Goal: Information Seeking & Learning: Learn about a topic

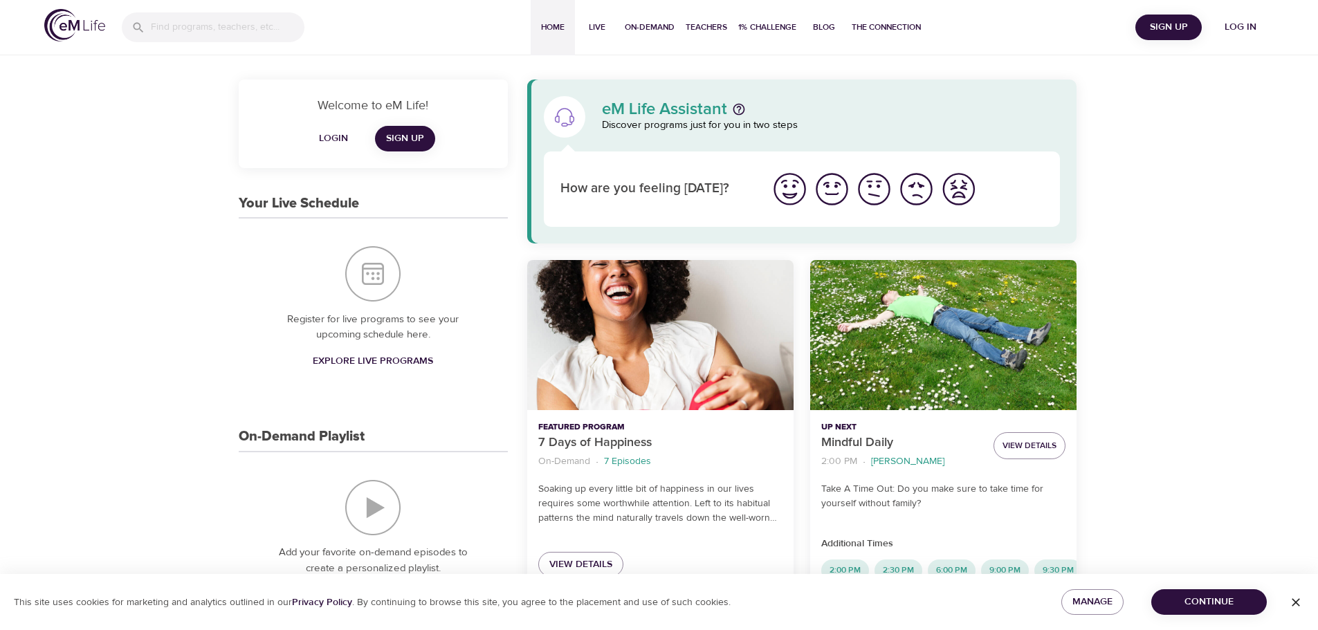
click at [1229, 29] on span "Log in" at bounding box center [1240, 27] width 55 height 17
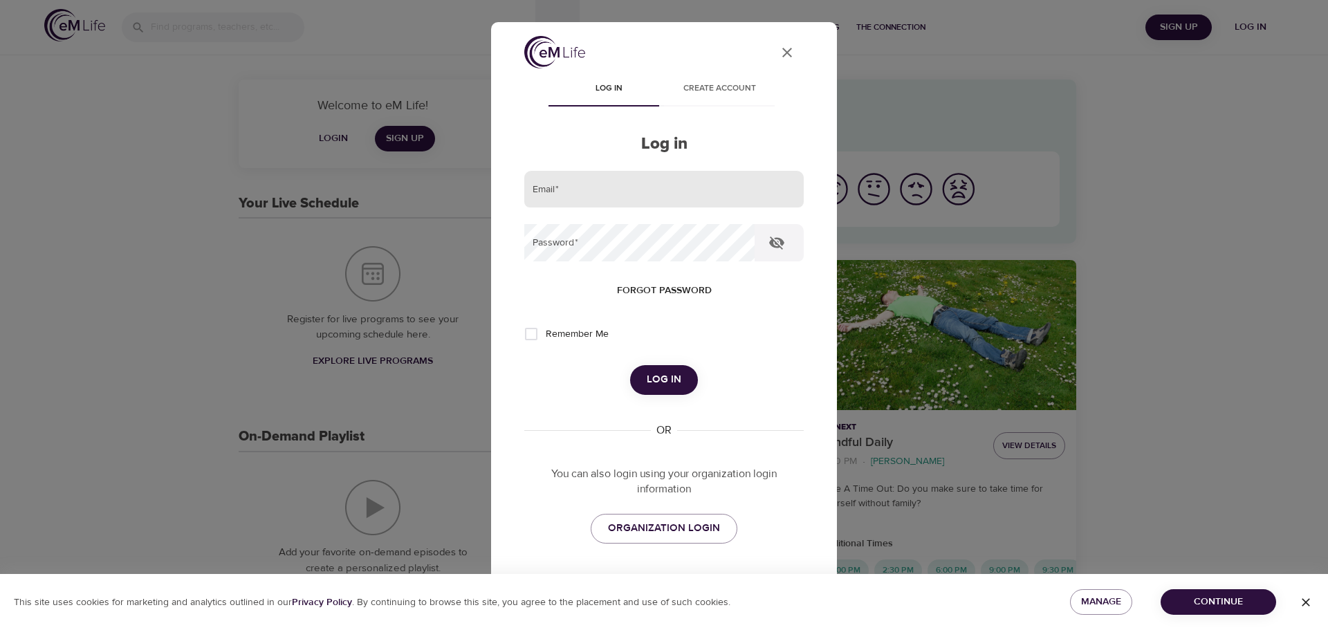
drag, startPoint x: 589, startPoint y: 210, endPoint x: 596, endPoint y: 188, distance: 23.4
click at [589, 211] on form "Email   * Password   * Forgot password Remember Me Log in" at bounding box center [664, 283] width 280 height 224
click at [596, 188] on input "email" at bounding box center [664, 189] width 280 height 37
type input "[EMAIL_ADDRESS][DOMAIN_NAME]"
click at [630, 365] on button "Log in" at bounding box center [664, 379] width 68 height 29
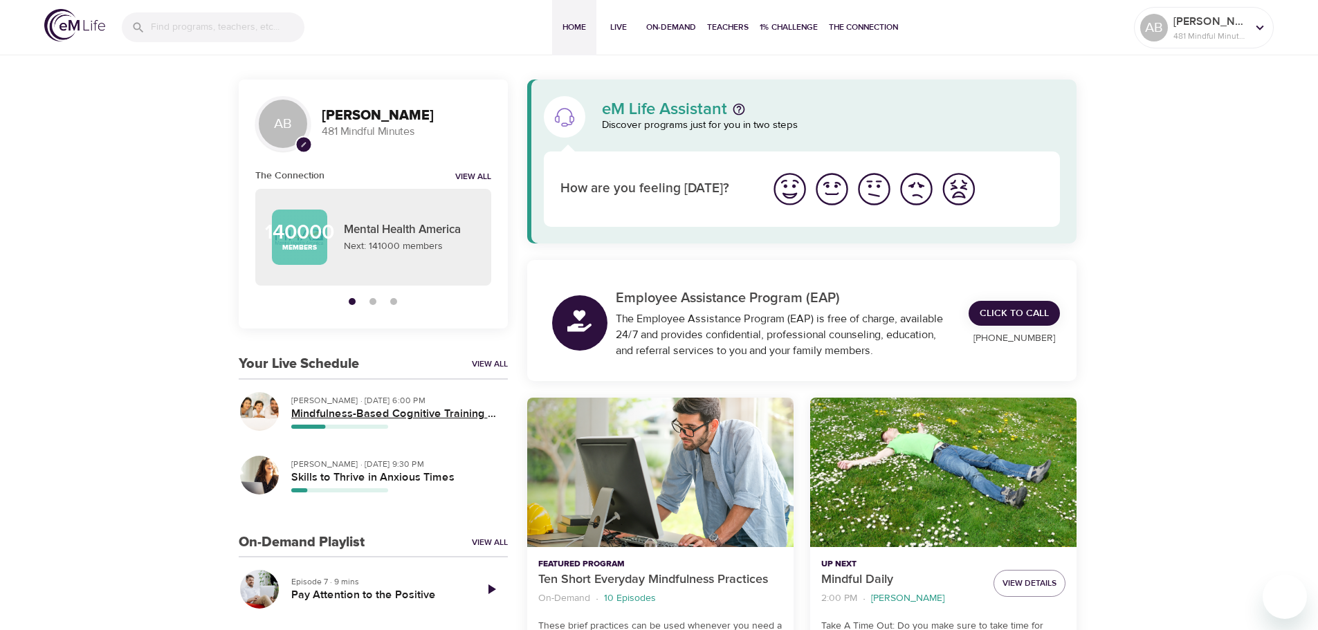
click at [360, 414] on h5 "Mindfulness-Based Cognitive Training (MBCT)" at bounding box center [393, 414] width 205 height 15
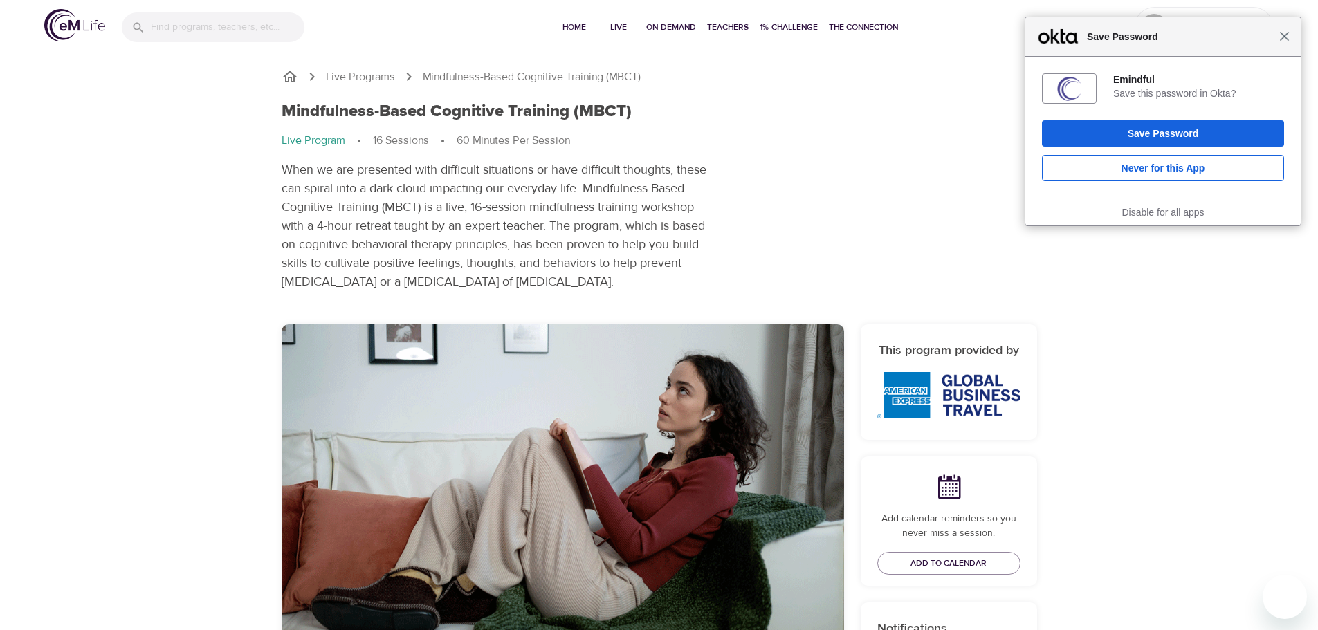
click at [1281, 37] on span "Close" at bounding box center [1284, 36] width 10 height 10
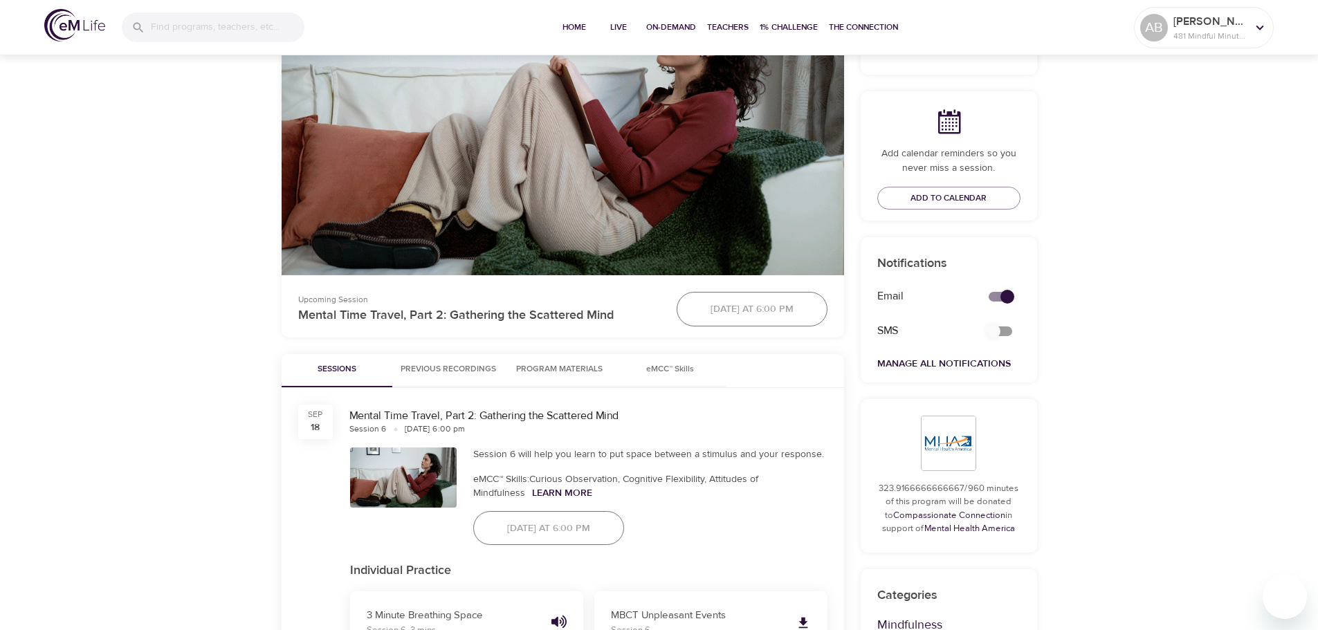
scroll to position [415, 0]
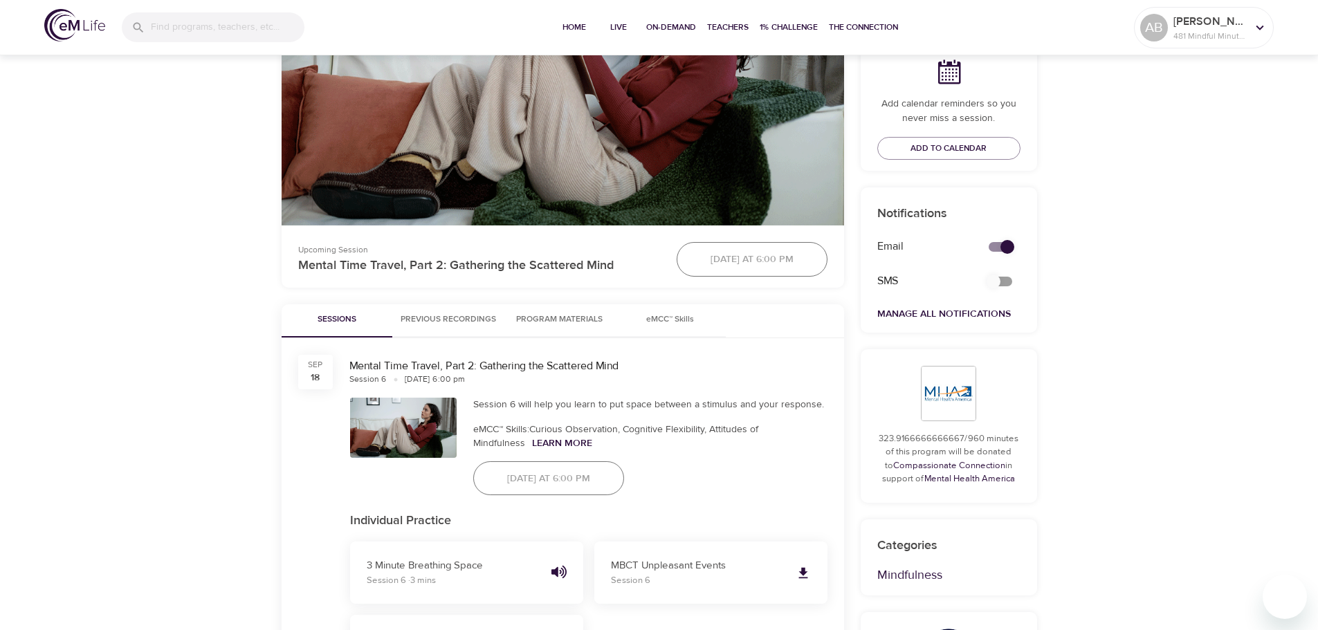
click at [556, 324] on span "Program Materials" at bounding box center [560, 320] width 94 height 15
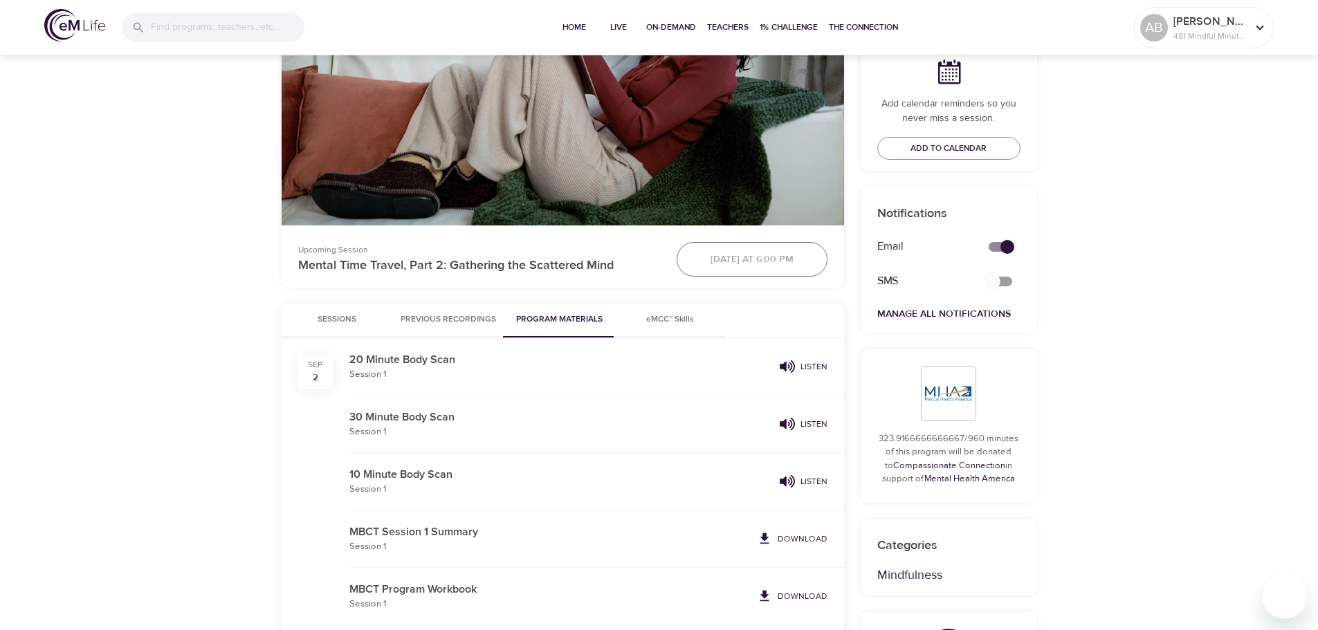
click at [430, 312] on button "Previous Recordings" at bounding box center [448, 320] width 112 height 33
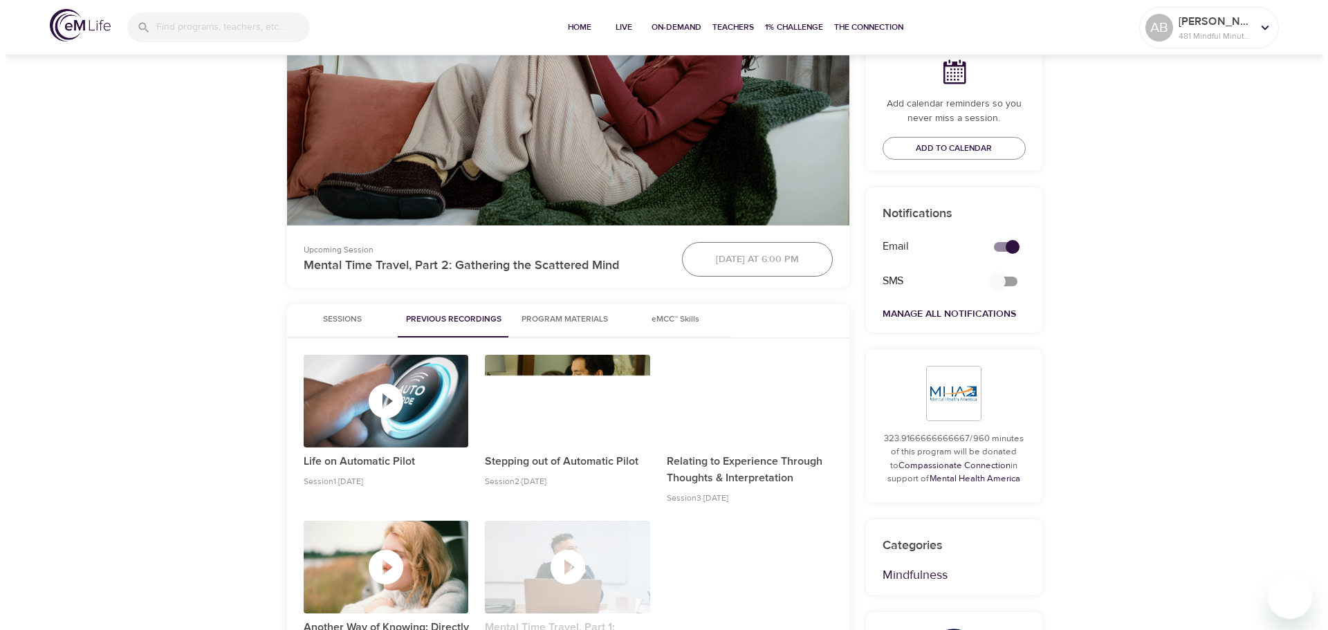
scroll to position [0, 0]
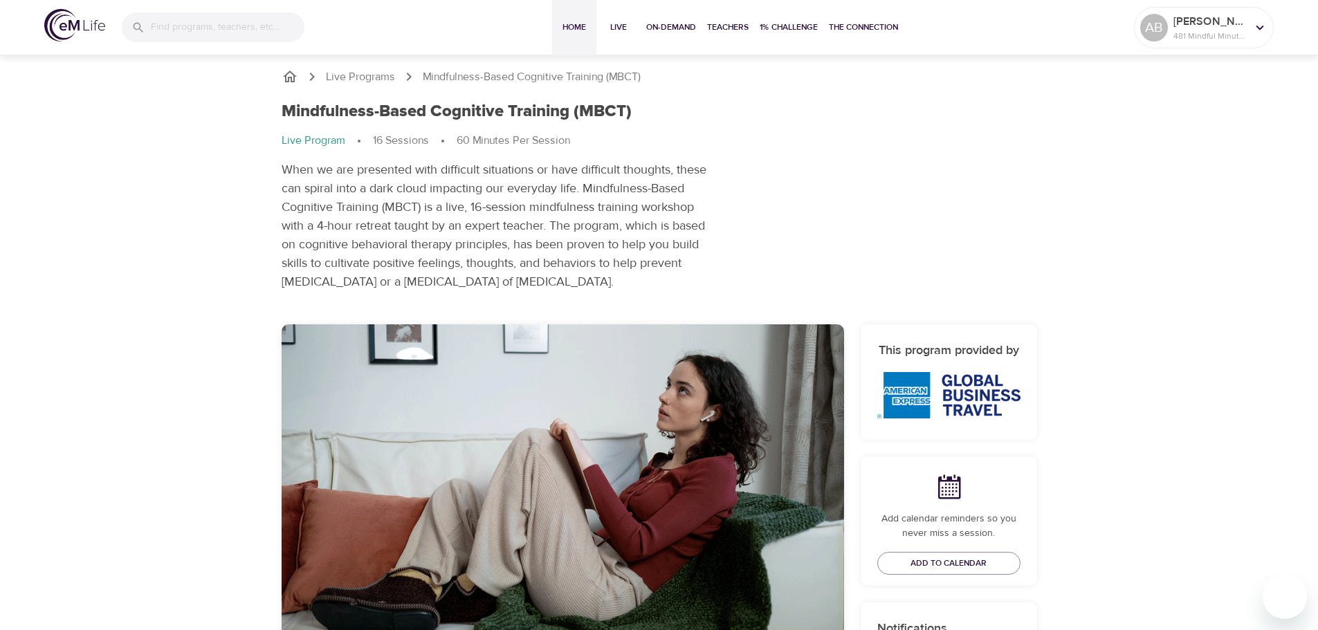
click at [558, 21] on span "Home" at bounding box center [574, 27] width 33 height 15
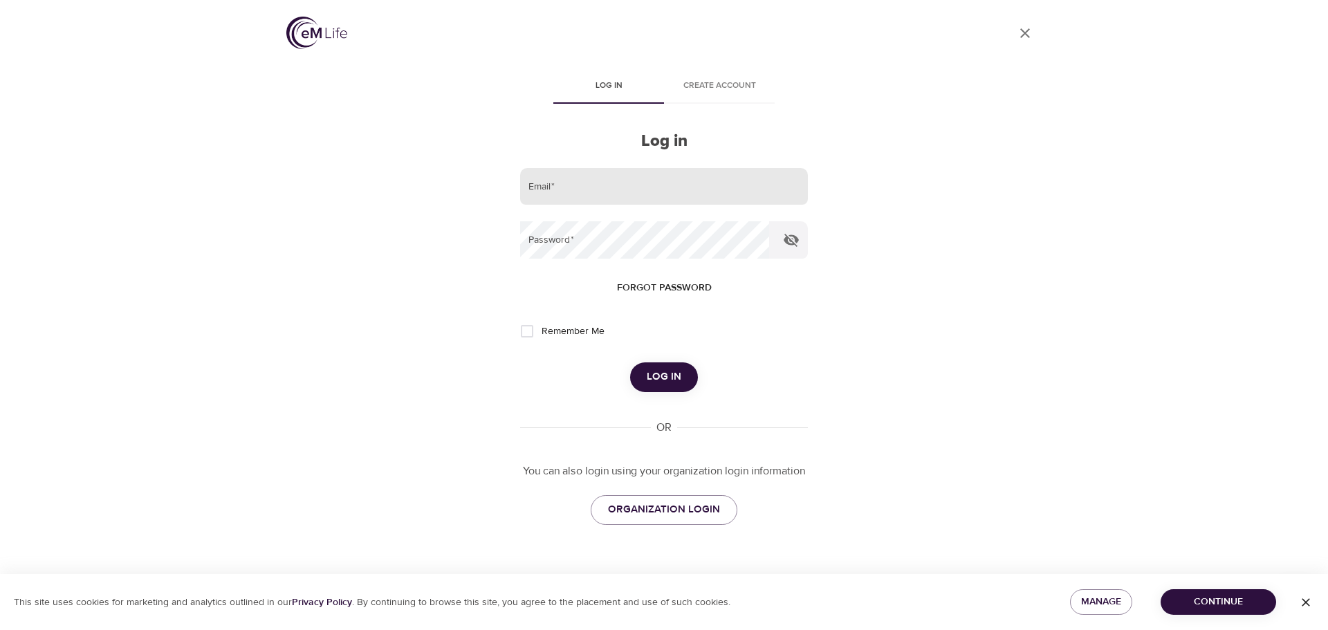
click at [614, 174] on input "email" at bounding box center [664, 186] width 288 height 37
type input "[EMAIL_ADDRESS][DOMAIN_NAME]"
